Goal: Task Accomplishment & Management: Manage account settings

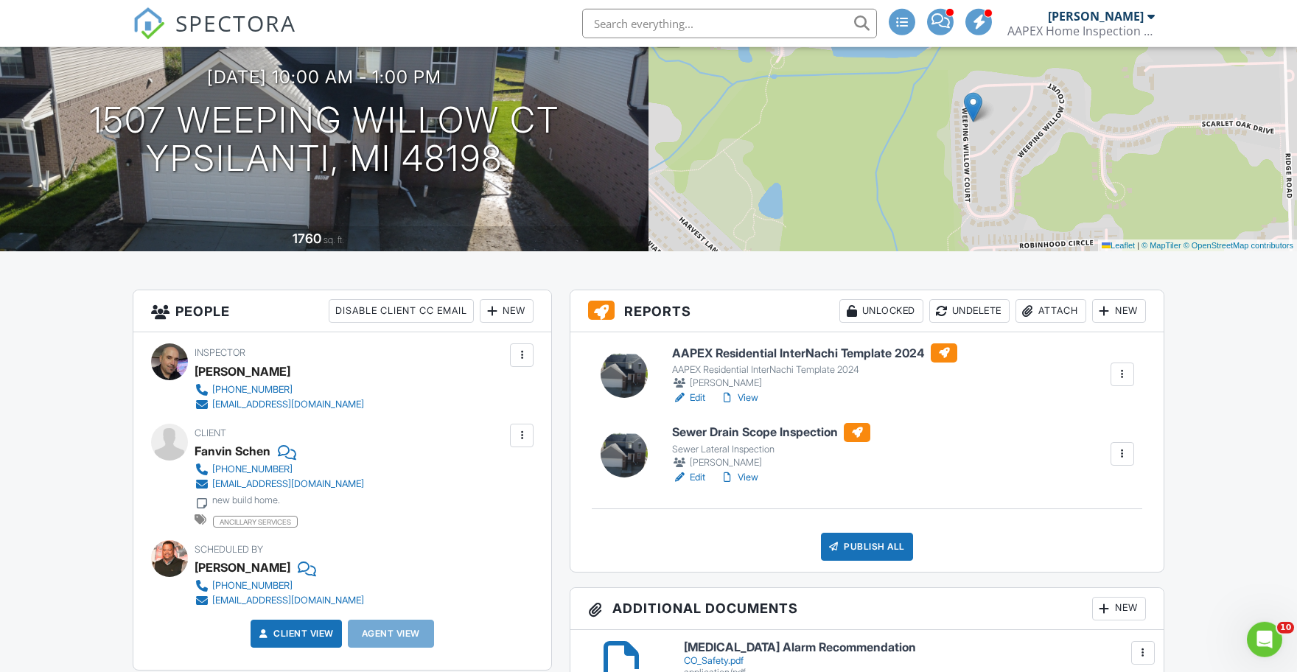
scroll to position [324, 0]
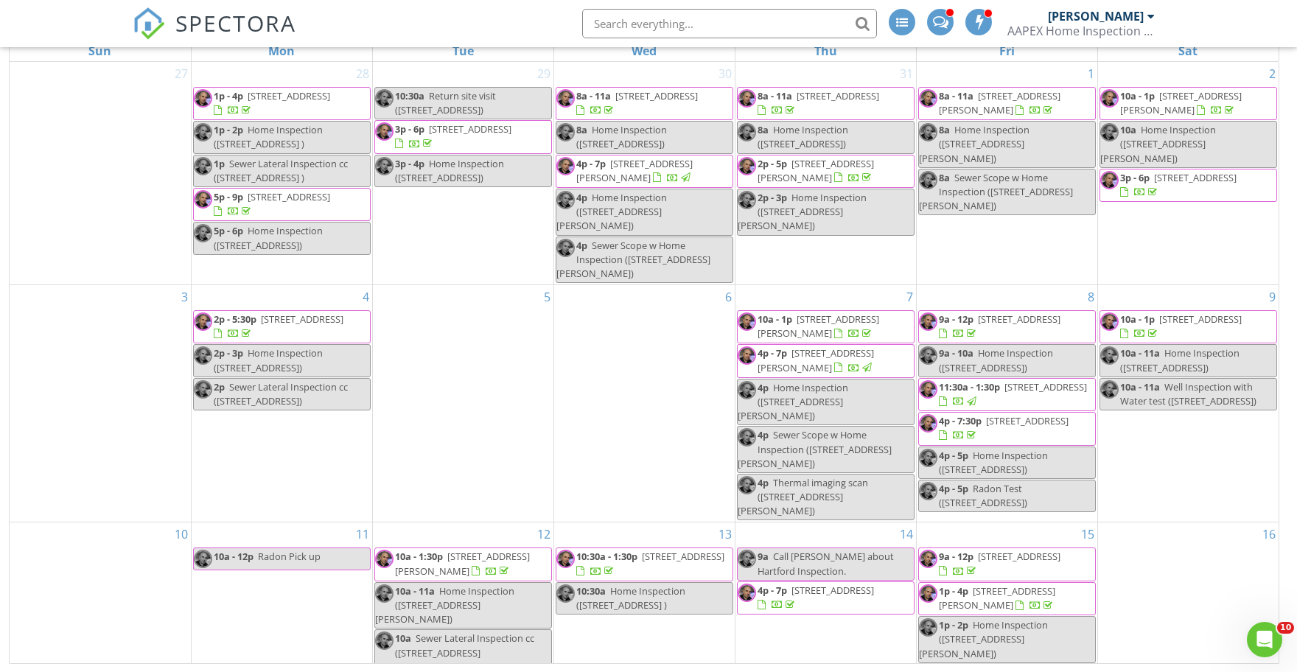
scroll to position [616, 0]
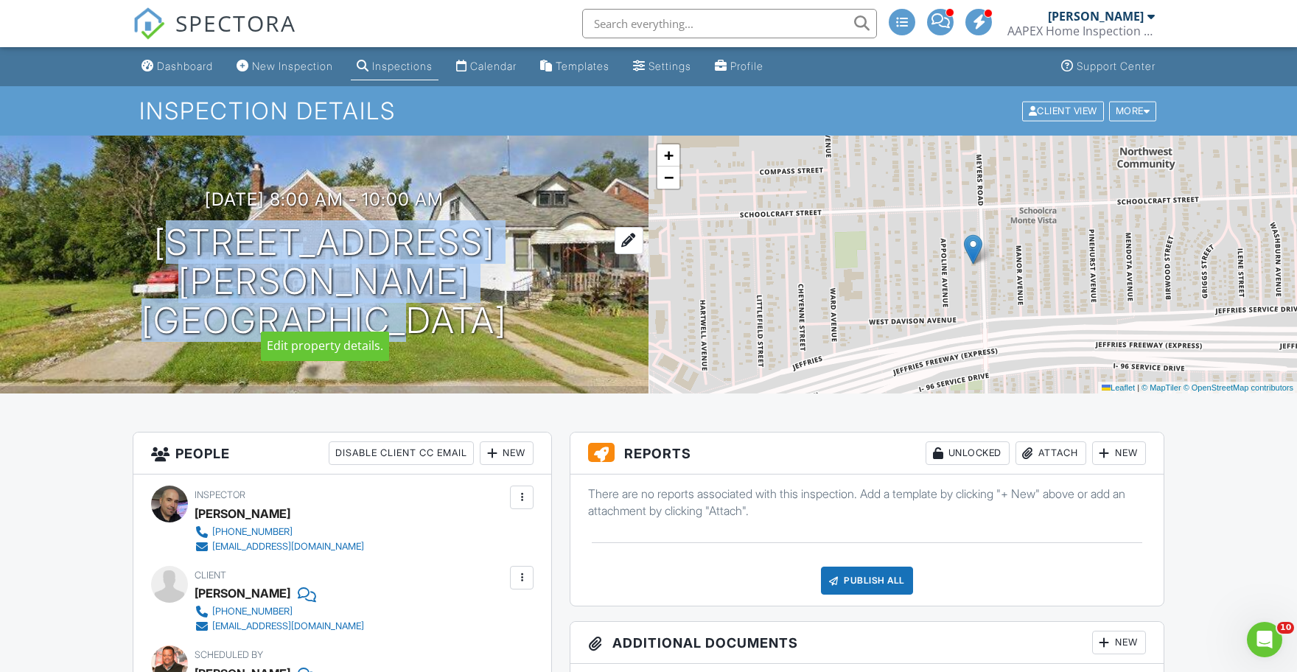
drag, startPoint x: 109, startPoint y: 254, endPoint x: 369, endPoint y: 287, distance: 262.1
click at [369, 287] on div "[DATE] 8:00 am - 10:00 am [STREET_ADDRESS][PERSON_NAME] [GEOGRAPHIC_DATA], MI 4…" at bounding box center [324, 264] width 648 height 150
copy h1 "13581 Meyers Rd Detroit, MI"
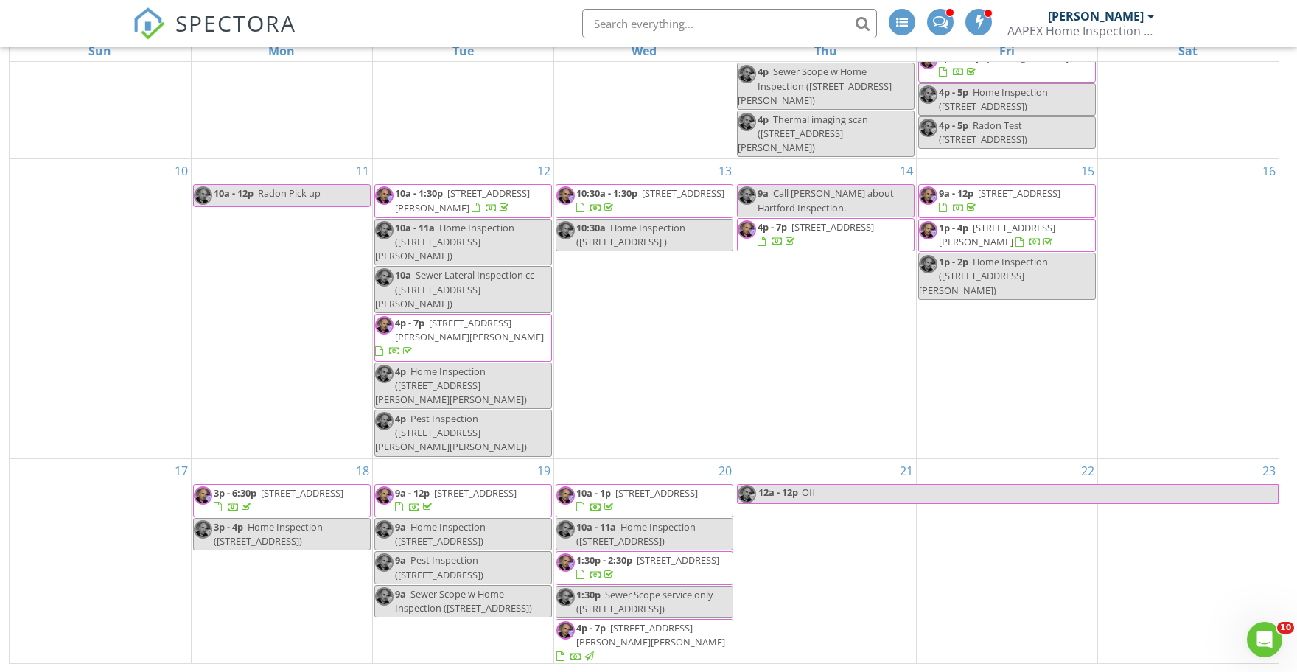
scroll to position [616, 0]
